Goal: Transaction & Acquisition: Purchase product/service

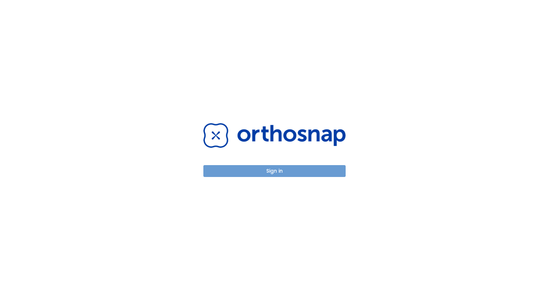
click at [277, 169] on button "Sign in" at bounding box center [275, 171] width 142 height 12
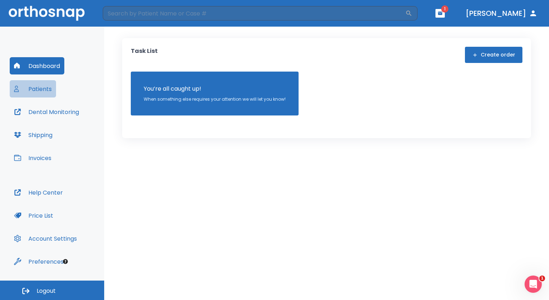
click at [46, 84] on button "Patients" at bounding box center [33, 88] width 46 height 17
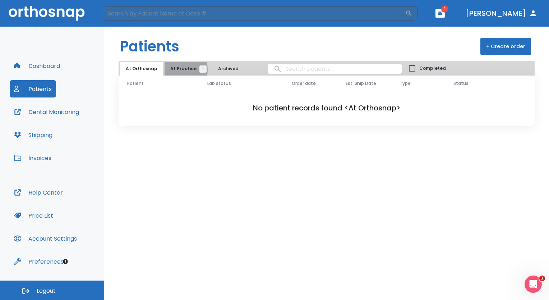
click at [174, 69] on span "At Practice 1" at bounding box center [186, 68] width 33 height 6
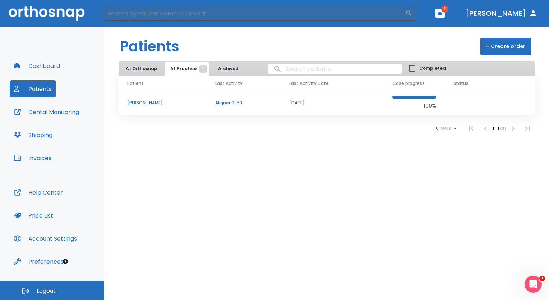
click at [173, 107] on td "William Sage" at bounding box center [163, 103] width 88 height 24
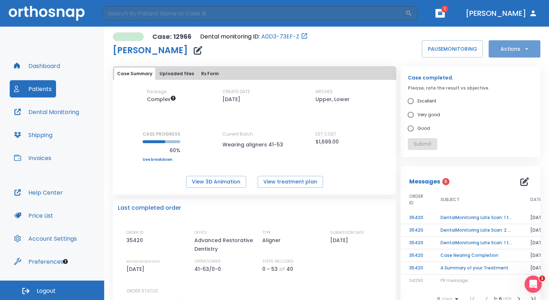
click at [494, 49] on button "Actions" at bounding box center [515, 48] width 52 height 17
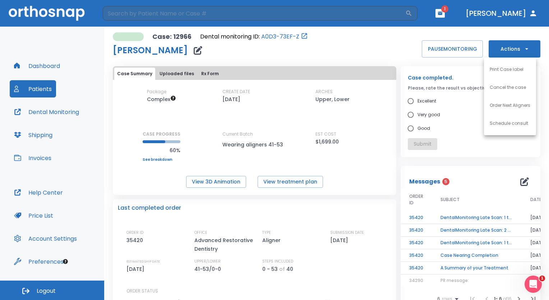
click at [172, 72] on div at bounding box center [274, 150] width 549 height 300
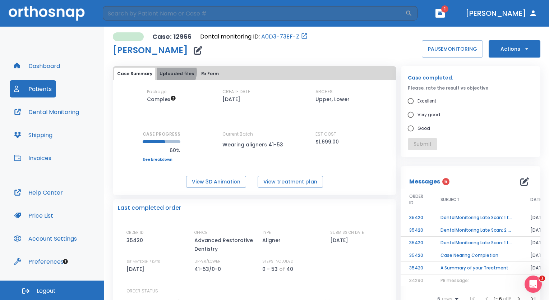
click at [175, 72] on button "Uploaded files" at bounding box center [177, 74] width 40 height 12
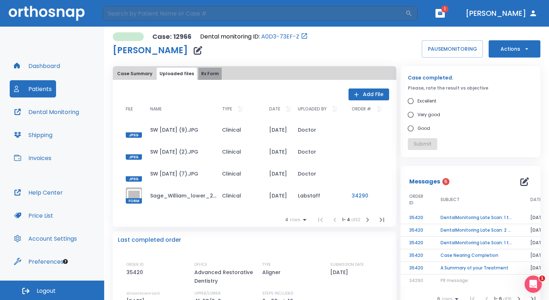
click at [200, 75] on button "Rx Form" at bounding box center [209, 74] width 23 height 12
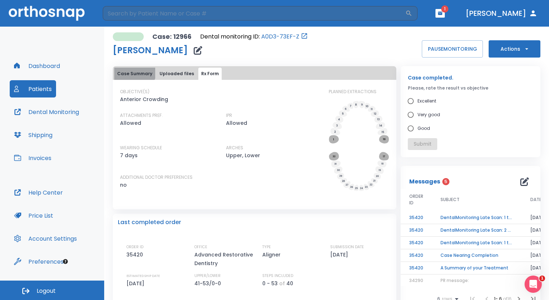
click at [134, 71] on button "Case Summary" at bounding box center [134, 74] width 41 height 12
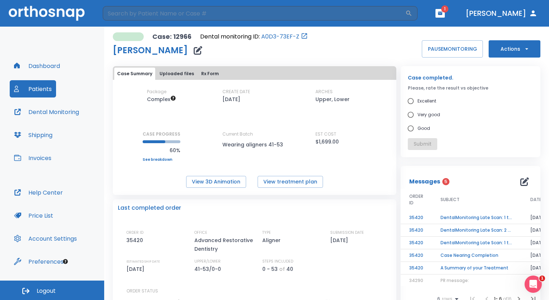
click at [524, 50] on icon "button" at bounding box center [527, 48] width 7 height 7
click at [462, 11] on div at bounding box center [274, 150] width 549 height 300
click at [443, 13] on icon "button" at bounding box center [440, 13] width 5 height 5
click at [452, 27] on span "5" at bounding box center [459, 30] width 15 height 10
click at [526, 50] on button "Actions" at bounding box center [515, 48] width 52 height 17
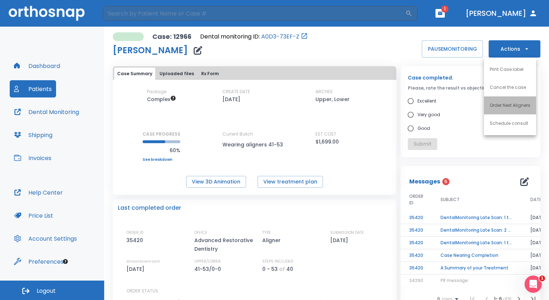
click at [512, 110] on li "Order Next Aligners" at bounding box center [510, 105] width 52 height 18
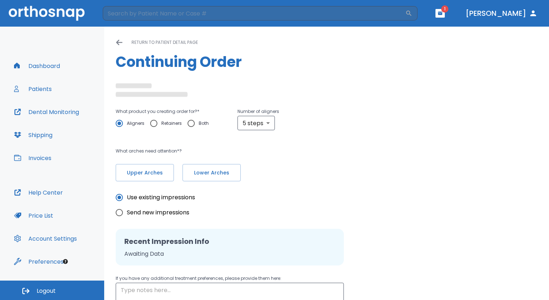
radio input "false"
radio input "true"
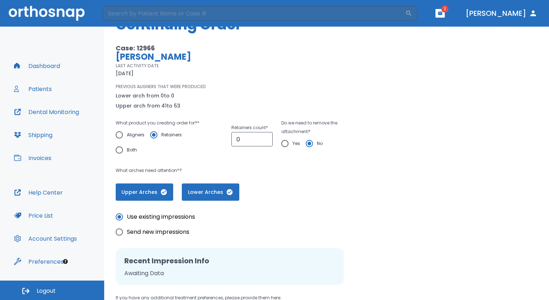
scroll to position [36, 0]
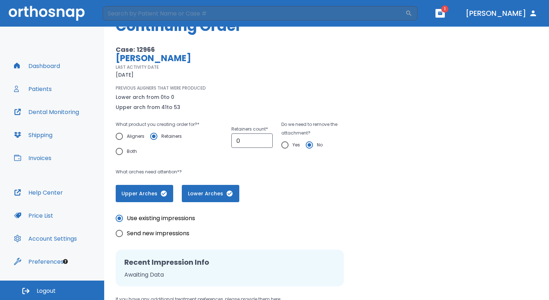
click at [119, 136] on input "Aligners" at bounding box center [119, 136] width 15 height 15
radio input "true"
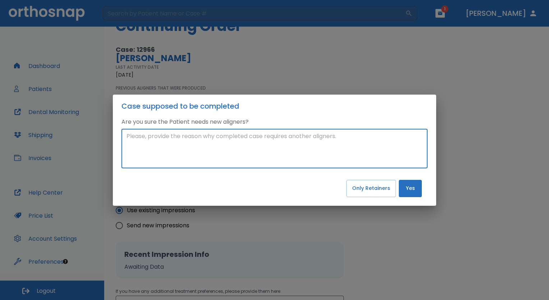
click at [332, 143] on textarea at bounding box center [275, 148] width 296 height 33
type textarea "Need refinement"
click at [410, 191] on button "Yes" at bounding box center [410, 188] width 23 height 17
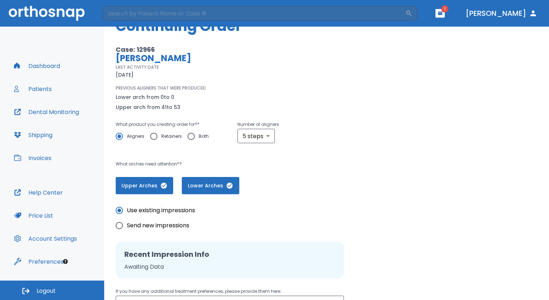
click at [150, 184] on span "Upper Arches" at bounding box center [144, 186] width 43 height 8
click at [215, 187] on span "Lower Arches" at bounding box center [211, 186] width 43 height 8
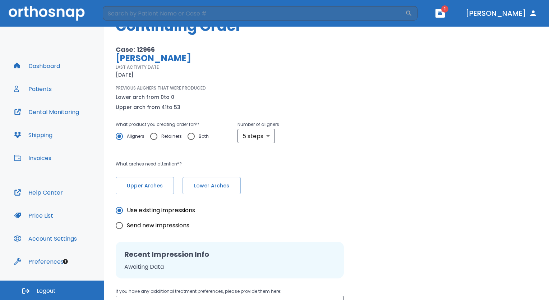
click at [121, 225] on input "Send new impressions" at bounding box center [119, 225] width 15 height 15
radio input "true"
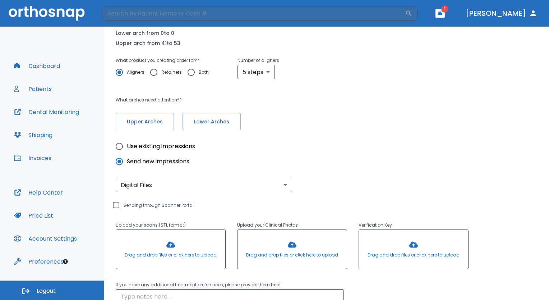
scroll to position [108, 0]
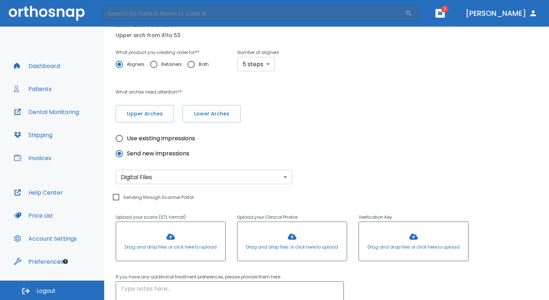
click at [266, 67] on body "​ 1 Dr. Nishime Dashboard Patients Dental Monitoring Shipping Invoices Help Cen…" at bounding box center [274, 150] width 549 height 300
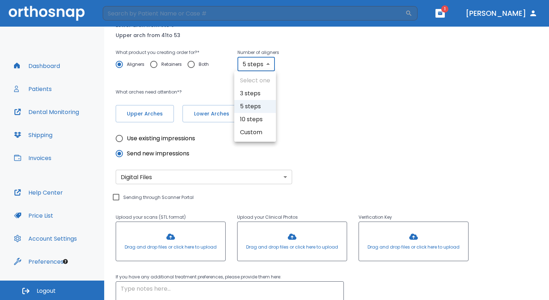
click at [263, 131] on li "Custom" at bounding box center [255, 132] width 42 height 13
type input "custom"
click at [269, 63] on body "​ 1 Dr. Nishime Dashboard Patients Dental Monitoring Shipping Invoices Help Cen…" at bounding box center [274, 150] width 549 height 300
click at [408, 141] on div at bounding box center [274, 150] width 549 height 300
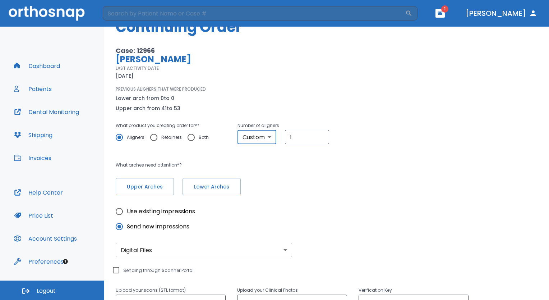
scroll to position [33, 0]
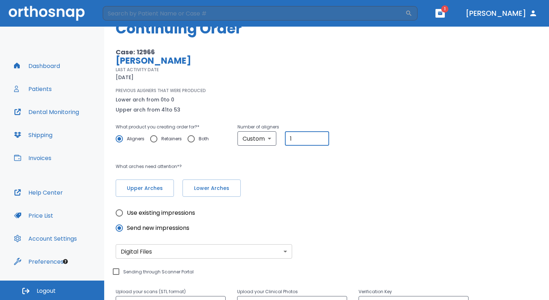
click at [305, 137] on input "1" at bounding box center [307, 138] width 44 height 14
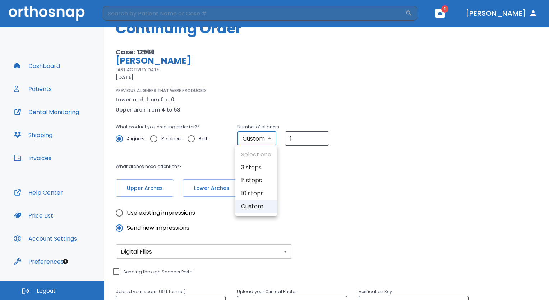
click at [268, 142] on body "​ 1 Dr. Nishime Dashboard Patients Dental Monitoring Shipping Invoices Help Cen…" at bounding box center [274, 150] width 549 height 300
click at [250, 204] on li "Custom" at bounding box center [257, 206] width 42 height 13
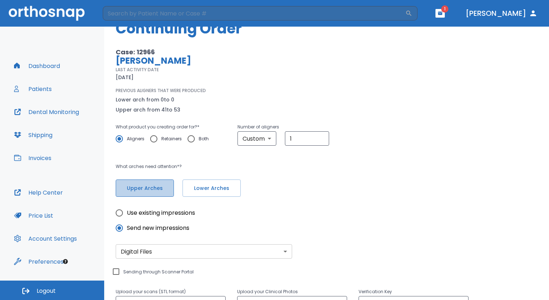
click at [150, 191] on span "Upper Arches" at bounding box center [144, 188] width 43 height 8
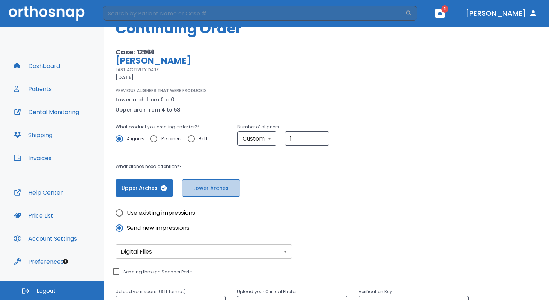
click at [191, 192] on button "Lower Arches" at bounding box center [211, 187] width 58 height 17
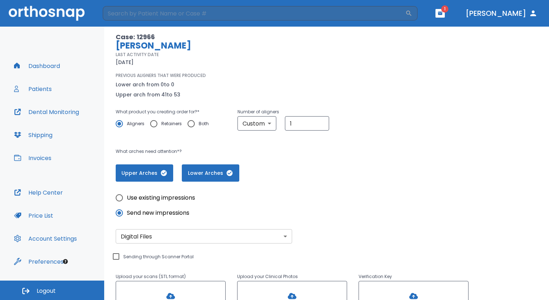
scroll to position [0, 0]
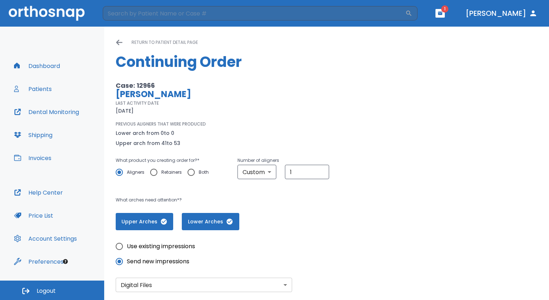
click at [166, 222] on icon "button" at bounding box center [163, 221] width 7 height 7
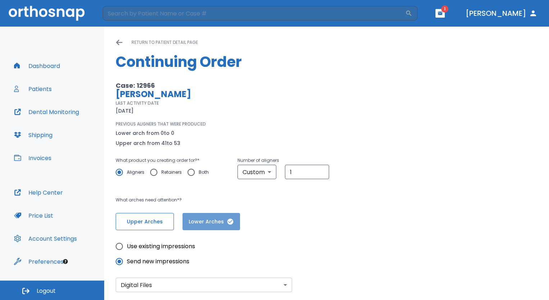
click at [206, 220] on span "Lower Arches" at bounding box center [211, 222] width 43 height 8
click at [162, 222] on span "Upper Arches" at bounding box center [144, 222] width 43 height 8
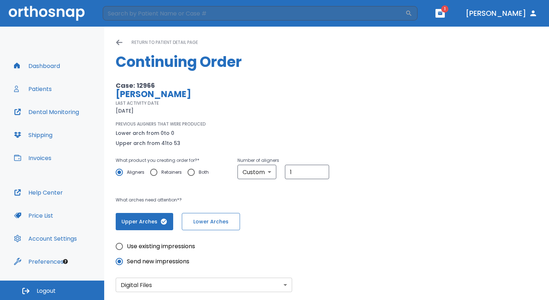
click at [210, 222] on span "Lower Arches" at bounding box center [210, 222] width 43 height 8
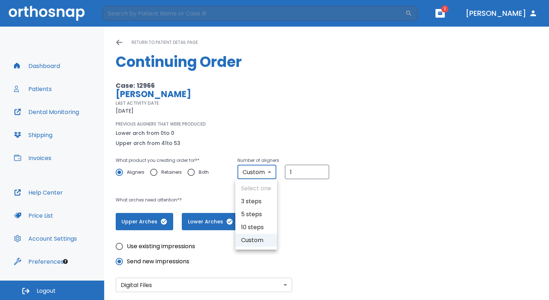
click at [262, 175] on body "​ 1 Dr. Nishime Dashboard Patients Dental Monitoring Shipping Invoices Help Cen…" at bounding box center [274, 150] width 549 height 300
click at [313, 169] on div at bounding box center [274, 150] width 549 height 300
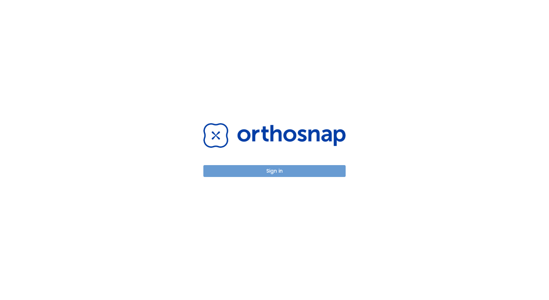
click at [291, 172] on button "Sign in" at bounding box center [275, 171] width 142 height 12
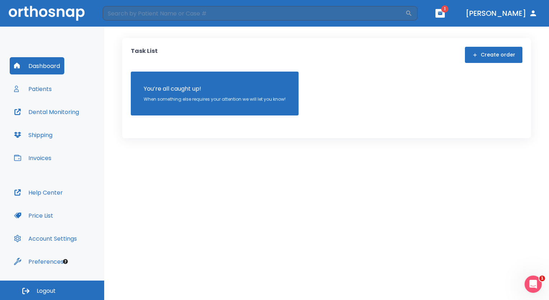
click at [39, 97] on div "Dashboard Patients Dental Monitoring Shipping Invoices" at bounding box center [52, 120] width 85 height 127
click at [167, 13] on input "search" at bounding box center [254, 13] width 303 height 14
